Goal: Task Accomplishment & Management: Manage account settings

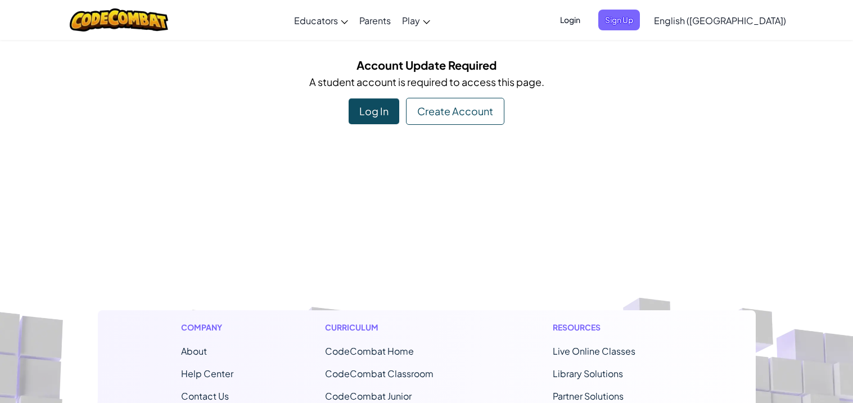
click at [356, 108] on div "Log In" at bounding box center [374, 111] width 51 height 26
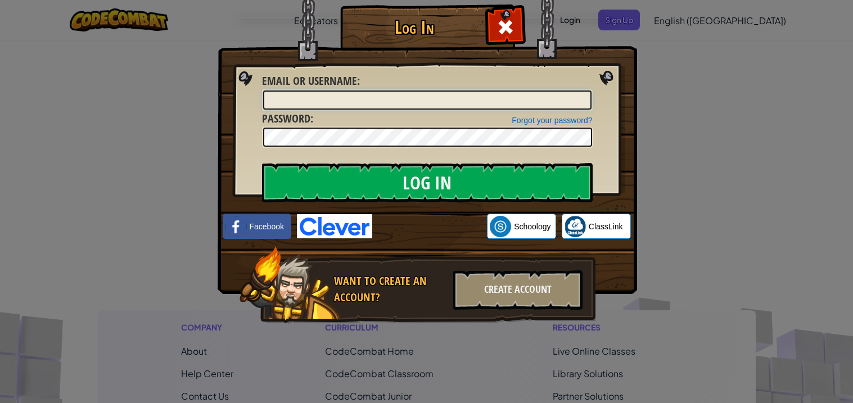
click at [526, 101] on input "Email or Username :" at bounding box center [427, 100] width 328 height 19
click at [390, 79] on div "Email or Username :" at bounding box center [427, 92] width 331 height 38
click at [374, 103] on input "Email or Username :" at bounding box center [427, 100] width 328 height 19
click at [372, 106] on input "Email or Username :" at bounding box center [427, 100] width 328 height 19
type input "[EMAIL_ADDRESS][DOMAIN_NAME]"
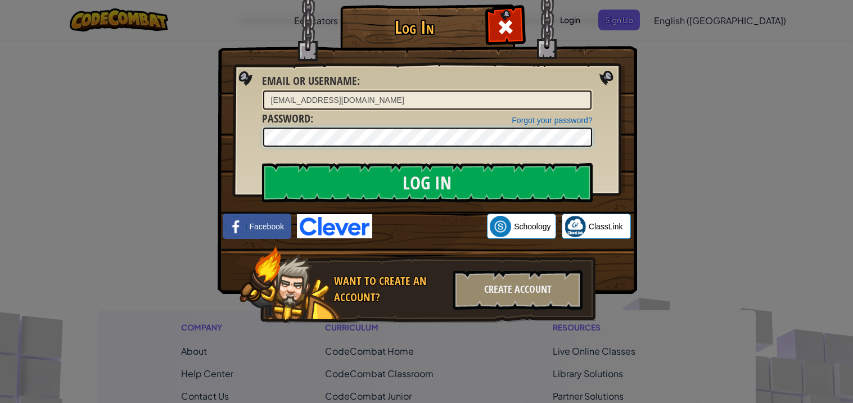
click at [262, 163] on input "Log In" at bounding box center [427, 182] width 331 height 39
